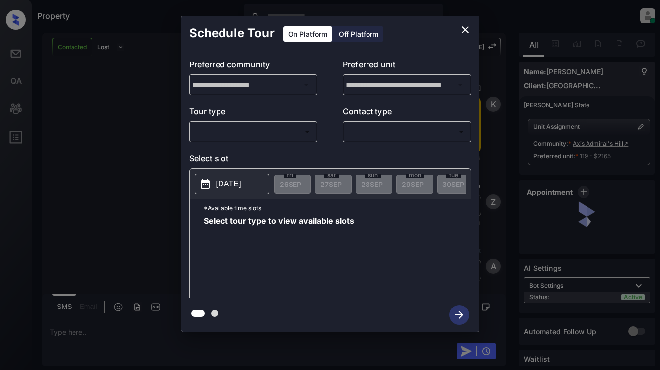
scroll to position [1424, 0]
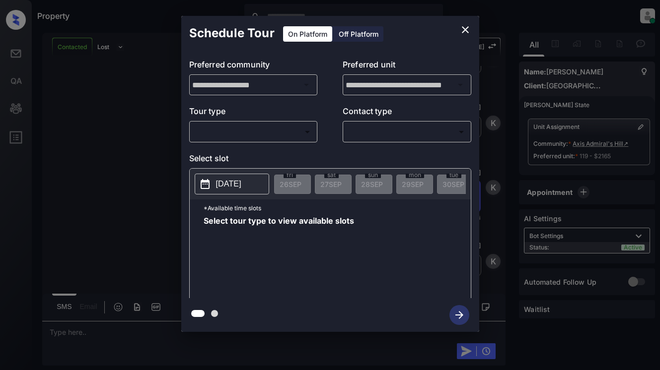
click at [283, 125] on body "Property [PERSON_NAME] Online Set yourself offline Set yourself on break Profil…" at bounding box center [330, 185] width 660 height 370
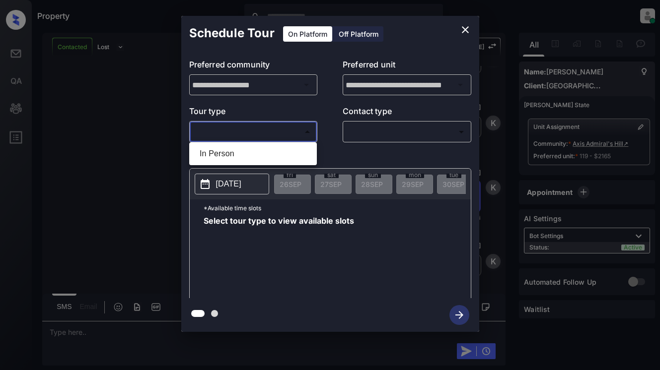
click at [279, 148] on li "In Person" at bounding box center [253, 154] width 123 height 18
type input "********"
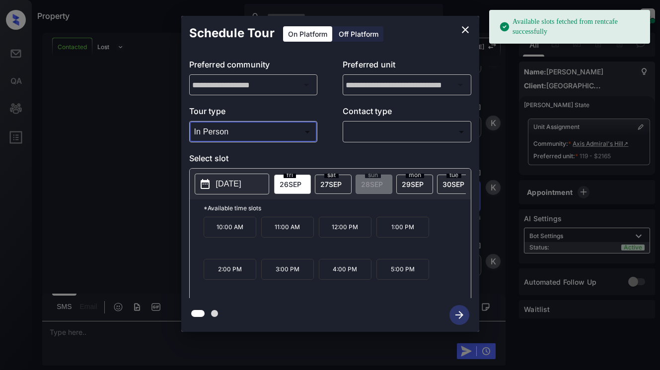
click at [230, 189] on p "[DATE]" at bounding box center [228, 184] width 25 height 12
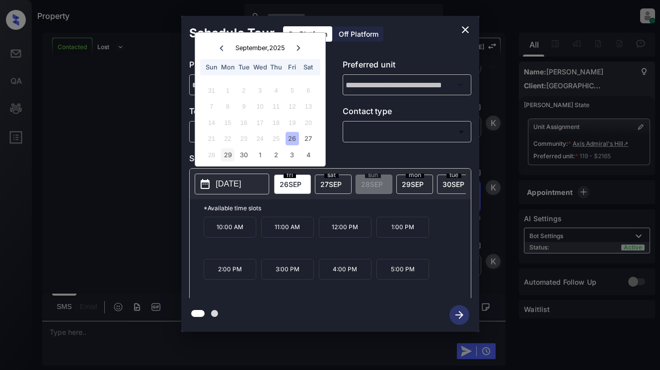
click at [230, 154] on div "29" at bounding box center [227, 154] width 13 height 13
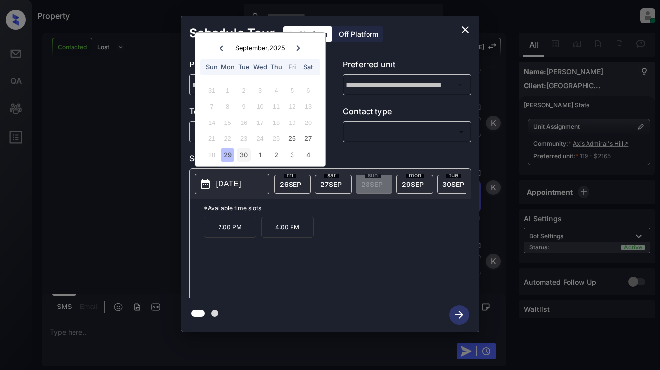
click at [248, 157] on div "30" at bounding box center [243, 154] width 13 height 13
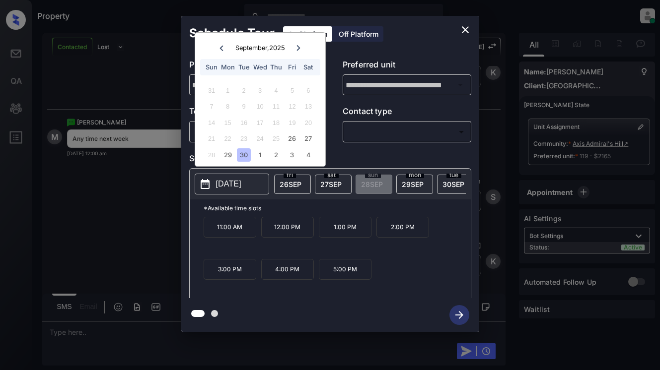
scroll to position [1613, 0]
click at [466, 24] on icon "close" at bounding box center [465, 30] width 12 height 12
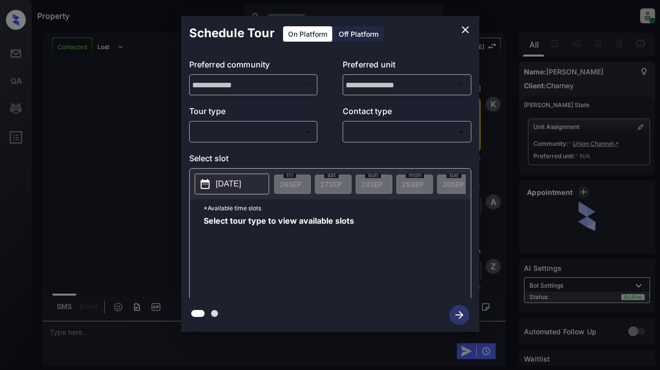
scroll to position [447, 0]
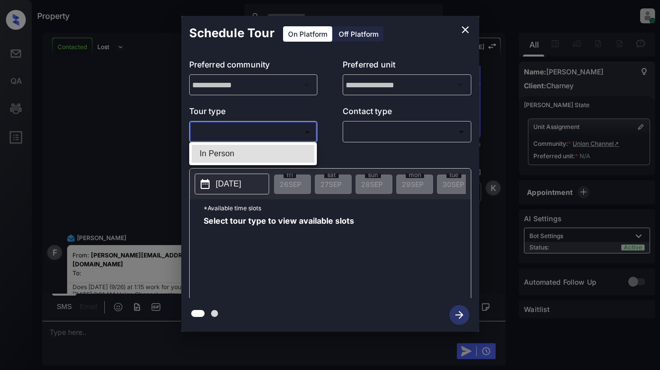
click at [275, 138] on body "Property Dominic Ceralde Online Set yourself offline Set yourself on break Prof…" at bounding box center [330, 185] width 660 height 370
click at [275, 150] on li "In Person" at bounding box center [253, 154] width 123 height 18
type input "********"
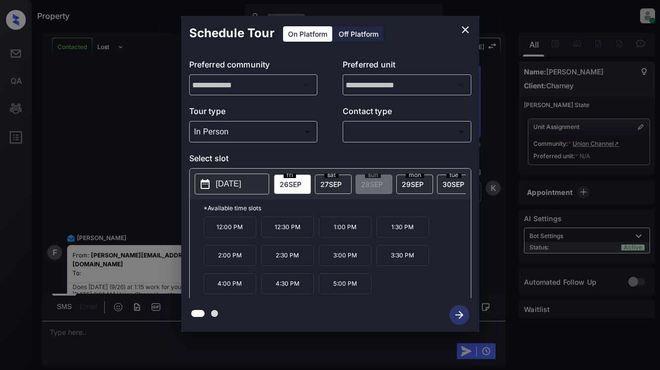
click at [465, 27] on icon "close" at bounding box center [465, 30] width 12 height 12
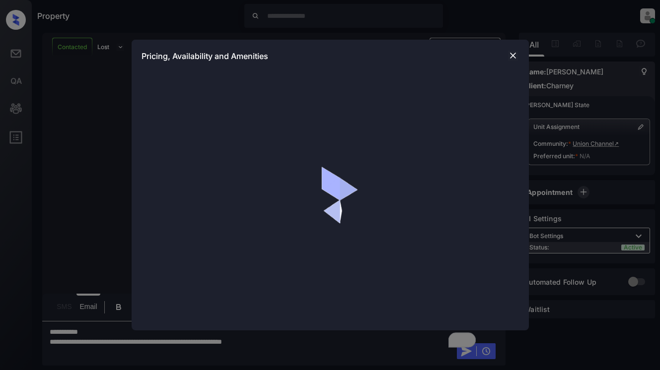
scroll to position [1156, 0]
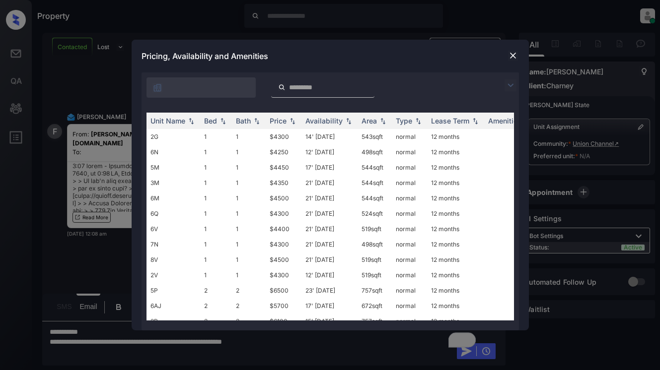
click at [512, 83] on img at bounding box center [510, 85] width 12 height 12
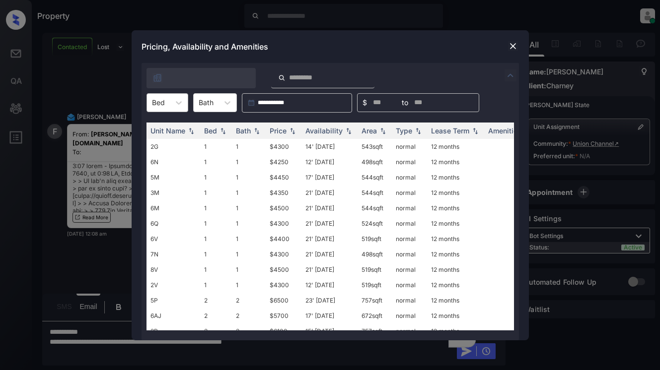
click at [168, 105] on div "Bed" at bounding box center [158, 102] width 23 height 14
click at [165, 122] on div "1" at bounding box center [167, 127] width 42 height 18
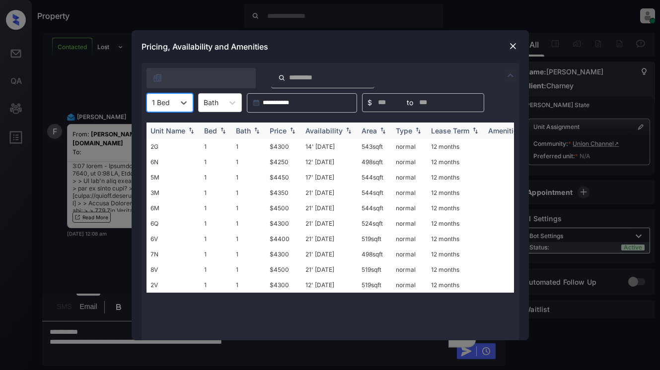
click at [284, 130] on div "Price" at bounding box center [278, 131] width 17 height 8
click at [517, 40] on div at bounding box center [513, 46] width 12 height 12
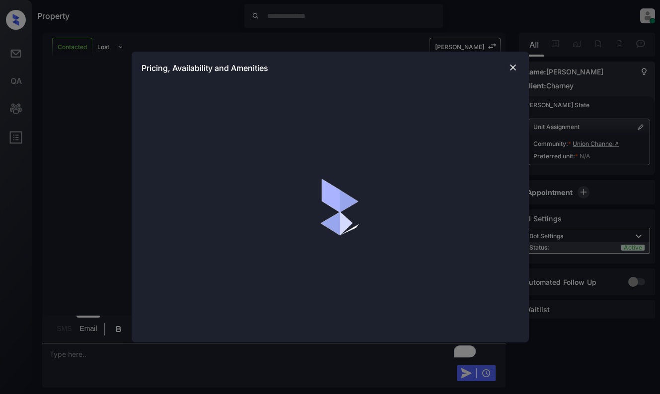
scroll to position [1890, 0]
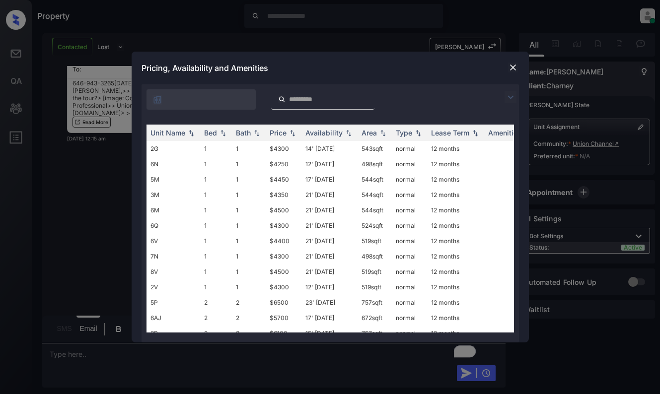
click at [506, 94] on img at bounding box center [510, 97] width 12 height 12
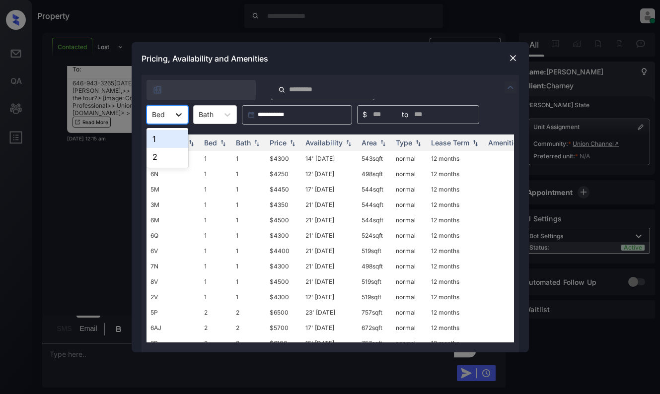
click at [175, 119] on icon at bounding box center [179, 115] width 10 height 10
click at [168, 143] on div "1" at bounding box center [167, 139] width 42 height 18
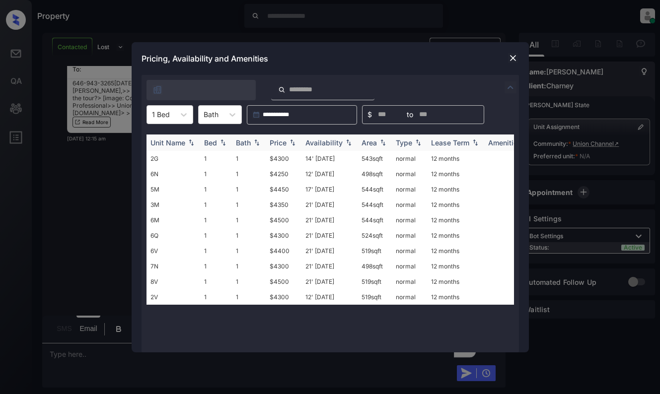
click at [281, 141] on div "Price" at bounding box center [278, 143] width 17 height 8
click at [280, 141] on div "Price" at bounding box center [278, 143] width 17 height 8
click at [286, 154] on td "$4250" at bounding box center [284, 158] width 36 height 15
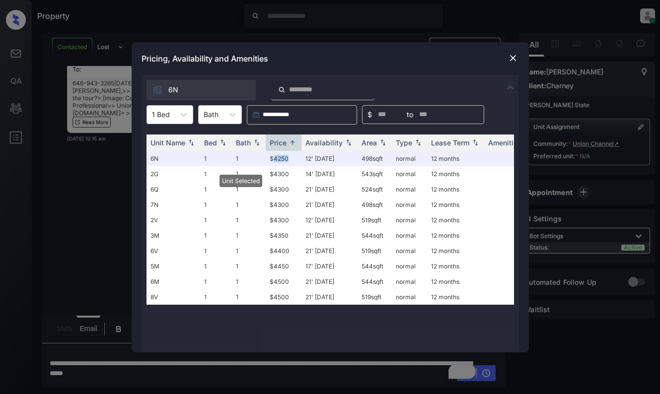
click at [515, 57] on img at bounding box center [513, 58] width 10 height 10
